Goal: Transaction & Acquisition: Purchase product/service

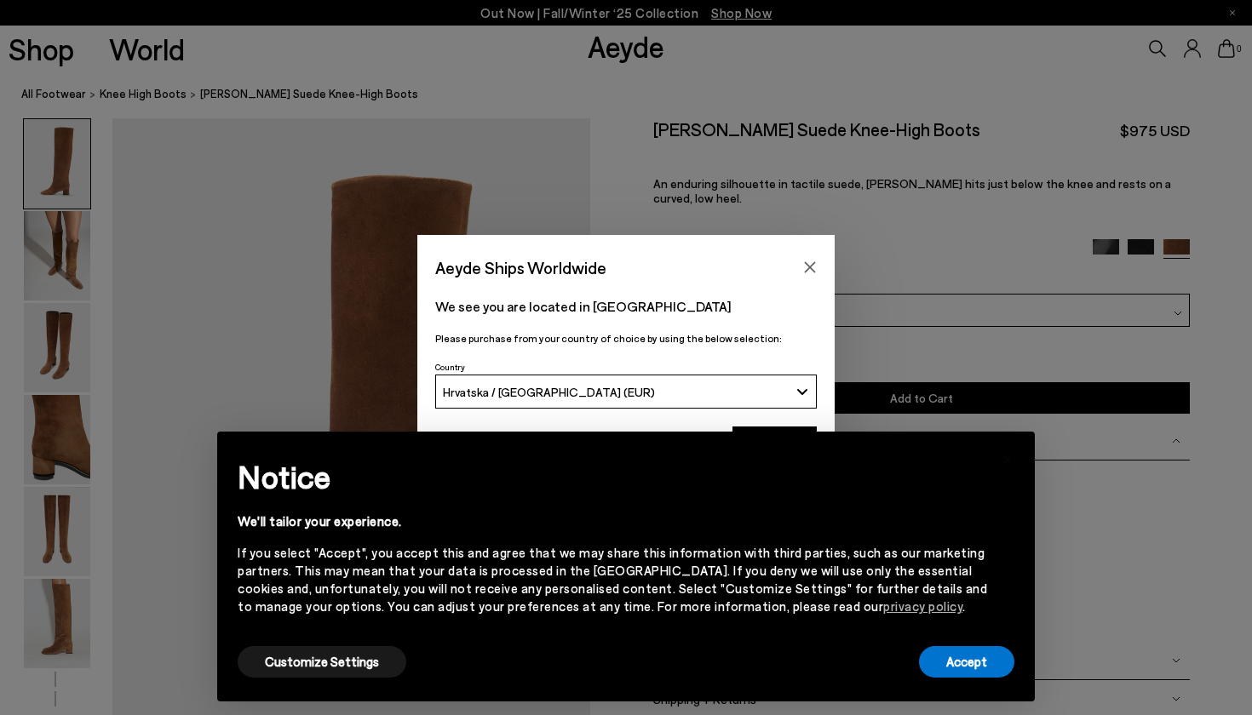
scroll to position [16, 0]
click at [960, 665] on button "Accept" at bounding box center [966, 662] width 95 height 32
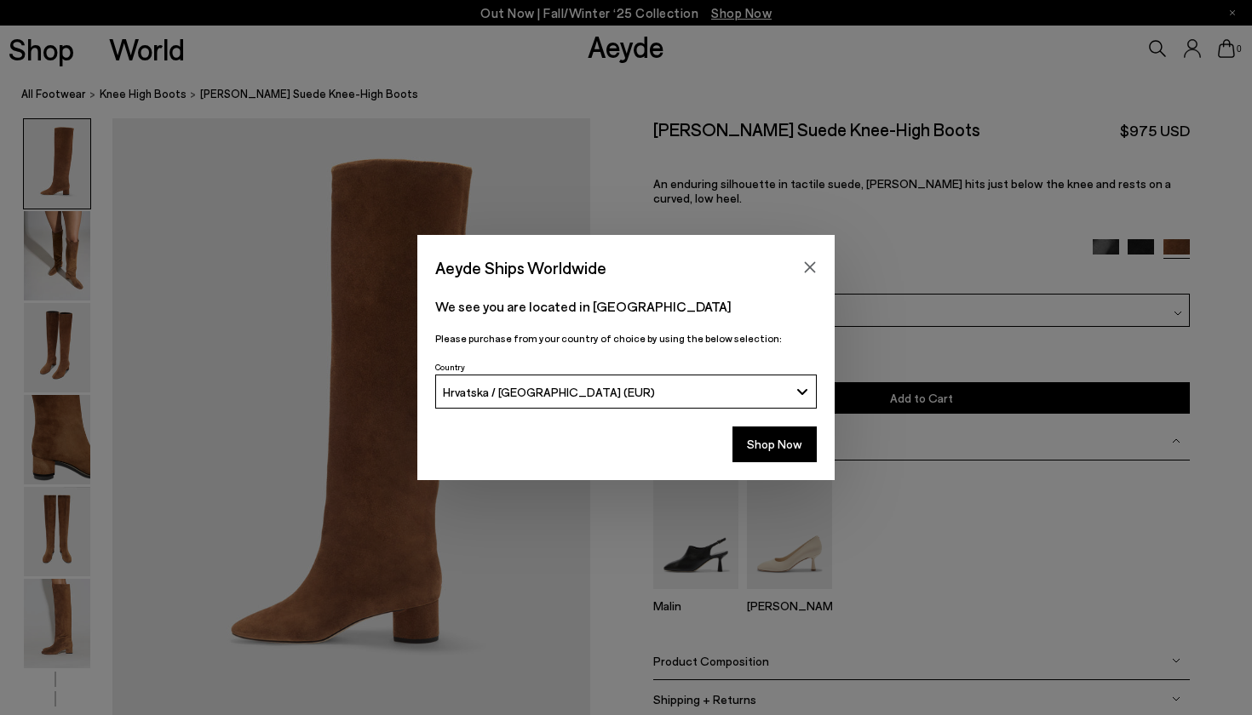
click at [624, 391] on div "Hrvatska / [GEOGRAPHIC_DATA] (EUR)" at bounding box center [616, 392] width 347 height 14
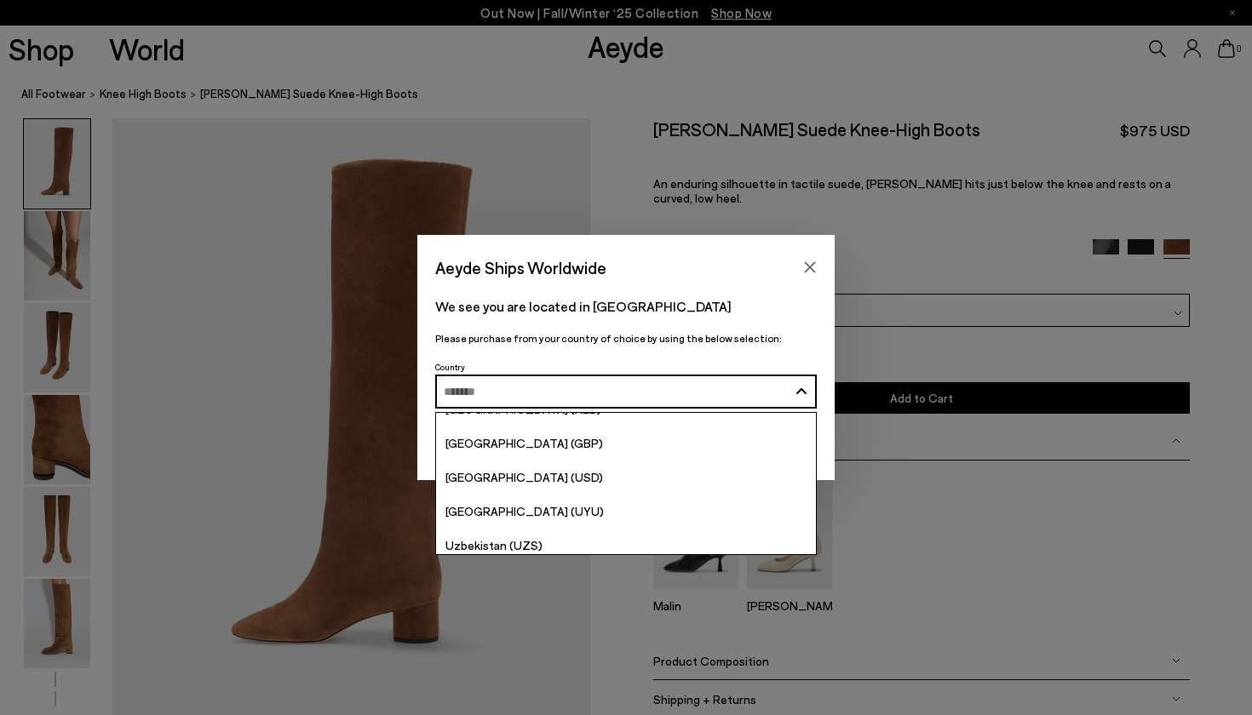
scroll to position [6632, 0]
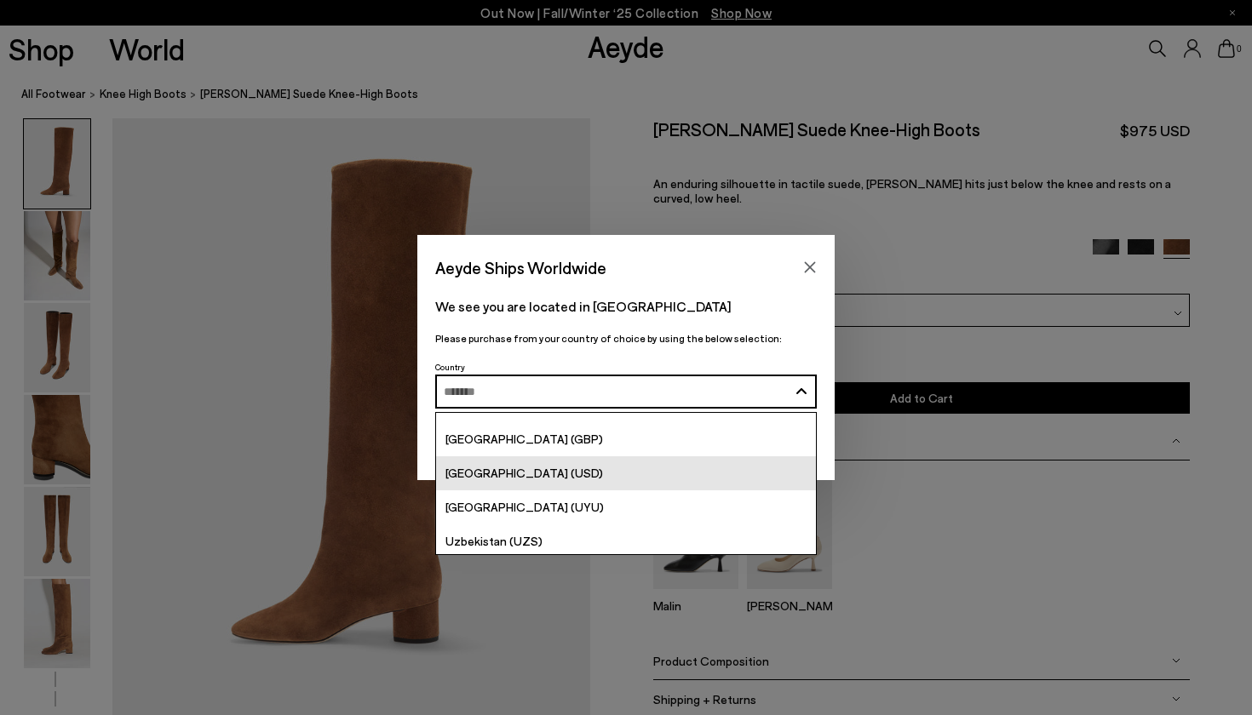
click at [550, 483] on link "[GEOGRAPHIC_DATA] (USD)" at bounding box center [626, 473] width 380 height 34
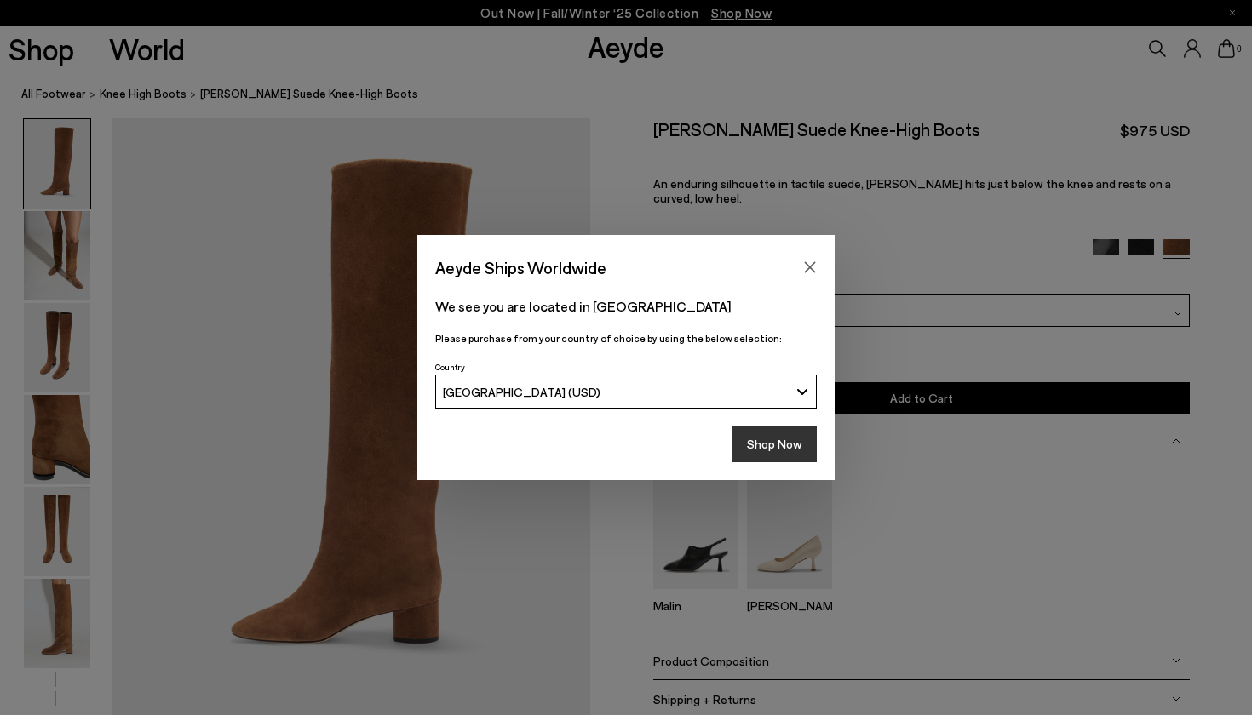
click at [777, 435] on button "Shop Now" at bounding box center [774, 445] width 84 height 36
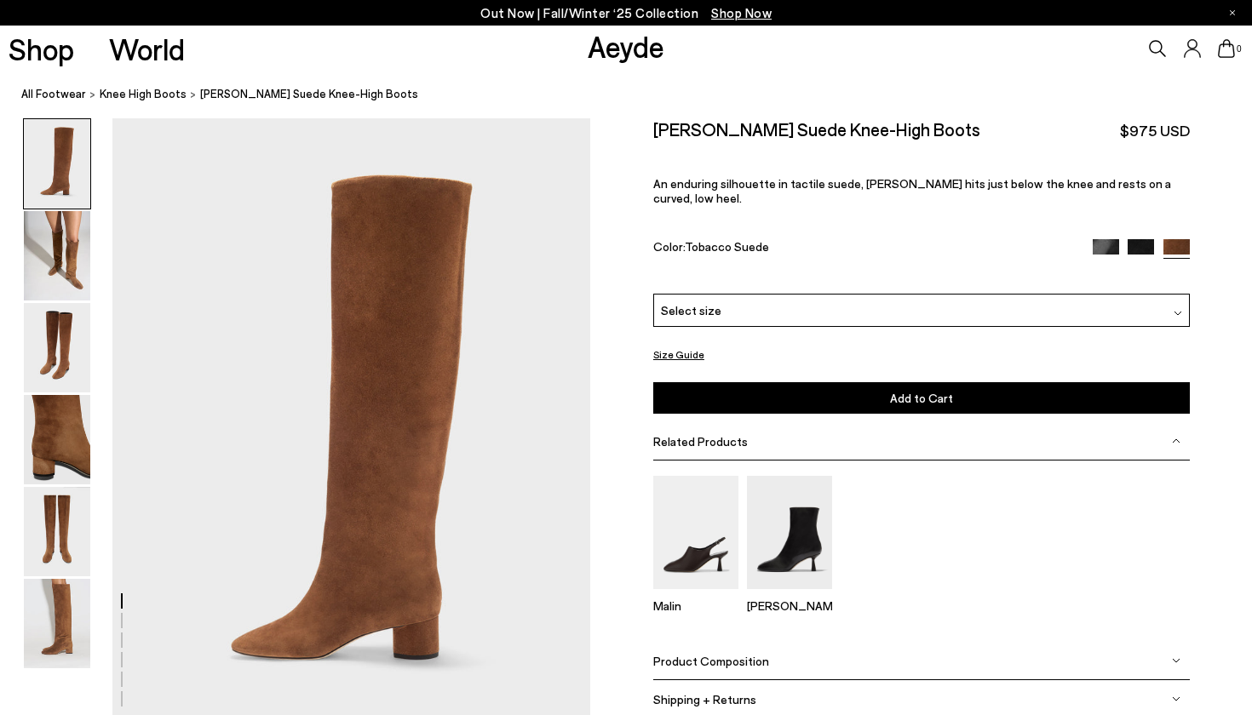
click at [1178, 239] on img at bounding box center [1176, 252] width 26 height 26
click at [1147, 239] on img at bounding box center [1140, 252] width 26 height 26
